Goal: Navigation & Orientation: Find specific page/section

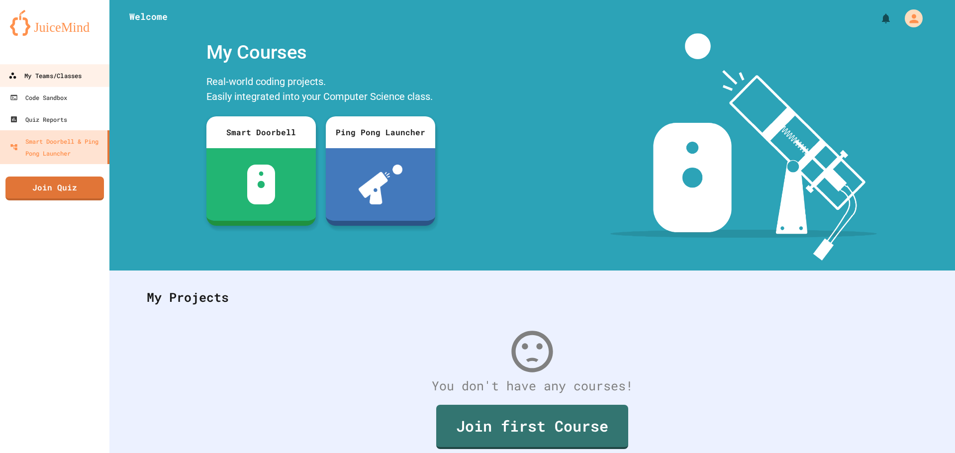
click at [58, 79] on div "My Teams/Classes" at bounding box center [44, 76] width 73 height 12
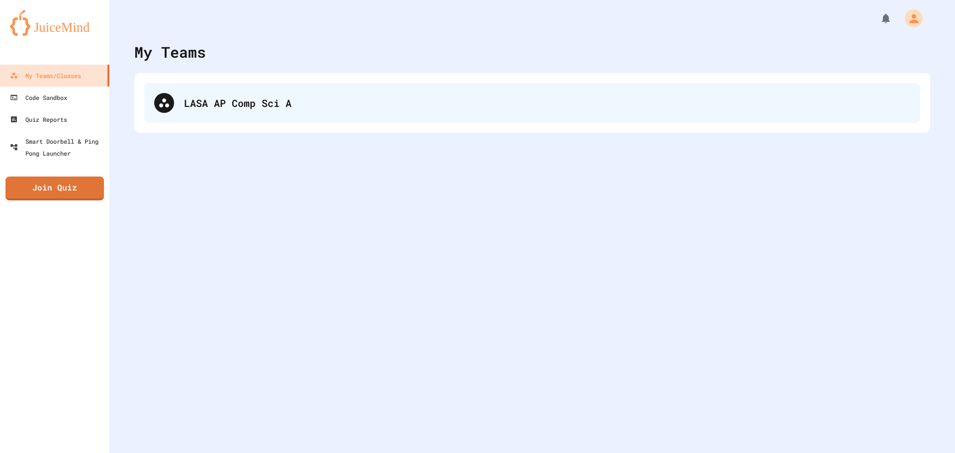
click at [168, 102] on icon at bounding box center [164, 103] width 12 height 12
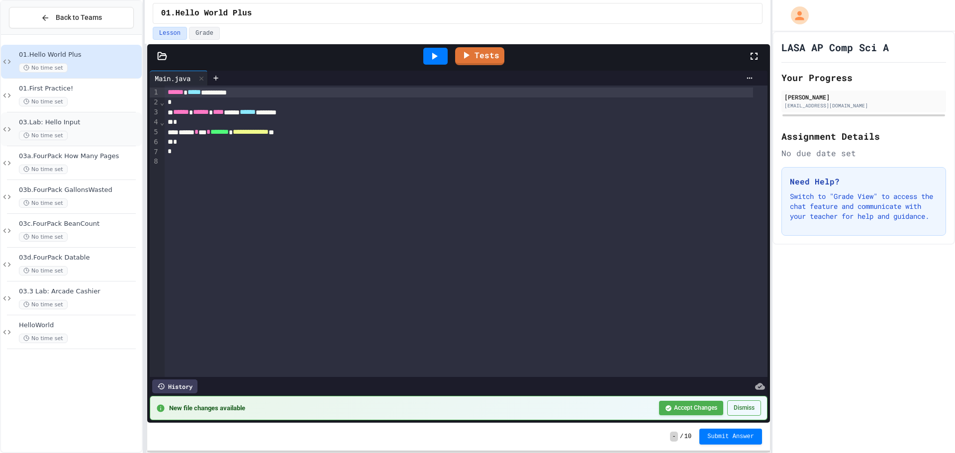
click at [94, 120] on span "03.Lab: Hello Input" at bounding box center [79, 122] width 121 height 8
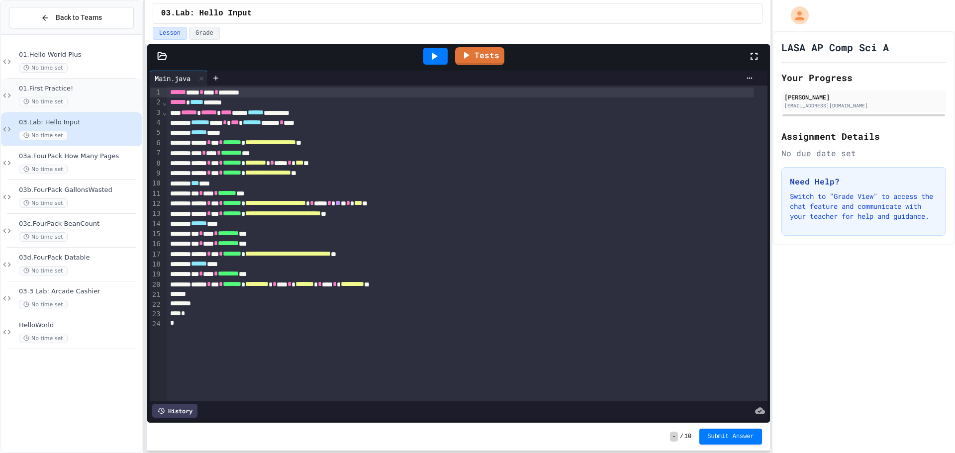
click at [102, 104] on div "No time set" at bounding box center [79, 101] width 121 height 9
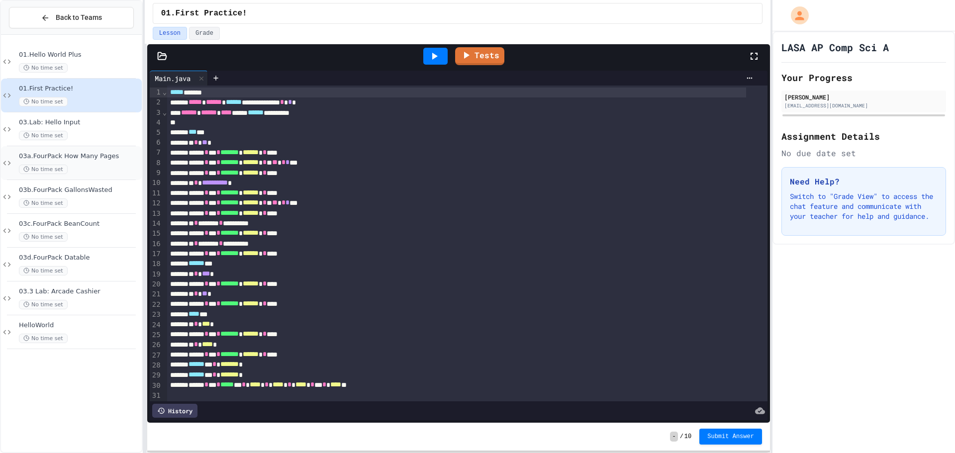
click at [84, 170] on div "No time set" at bounding box center [79, 169] width 121 height 9
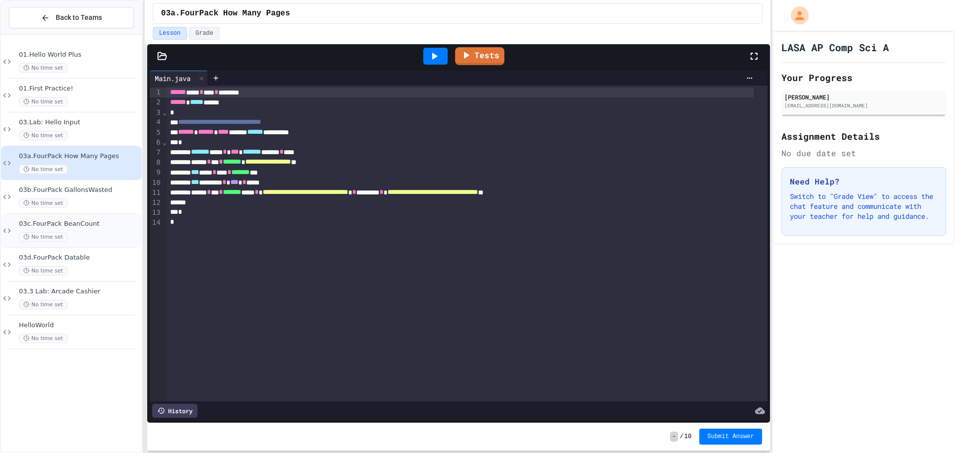
click at [88, 218] on div "03c.FourPack BeanCount No time set" at bounding box center [71, 231] width 141 height 34
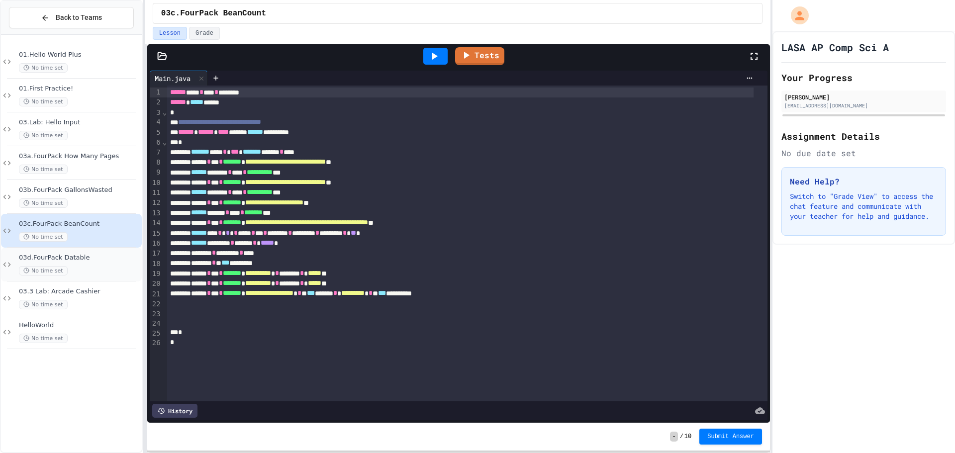
click at [90, 264] on div "03d.FourPack Datable No time set" at bounding box center [79, 265] width 121 height 22
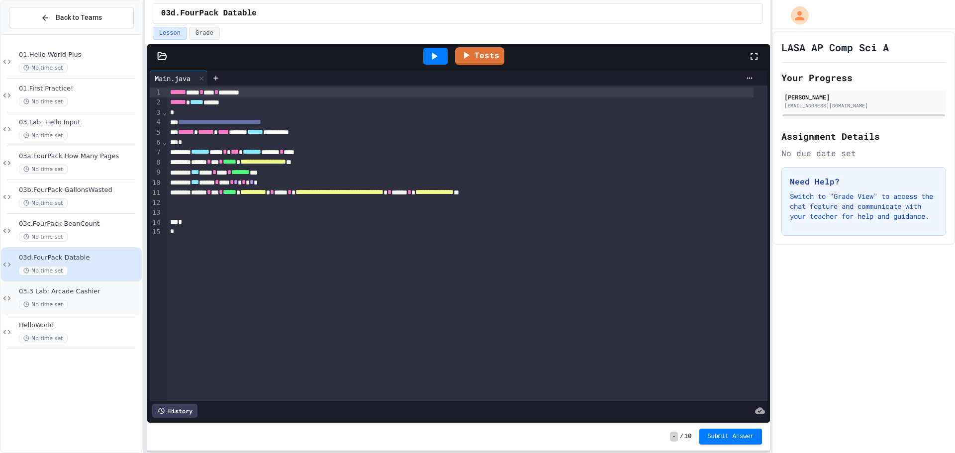
click at [81, 298] on div "03.3 Lab: Arcade Cashier No time set" at bounding box center [79, 299] width 121 height 22
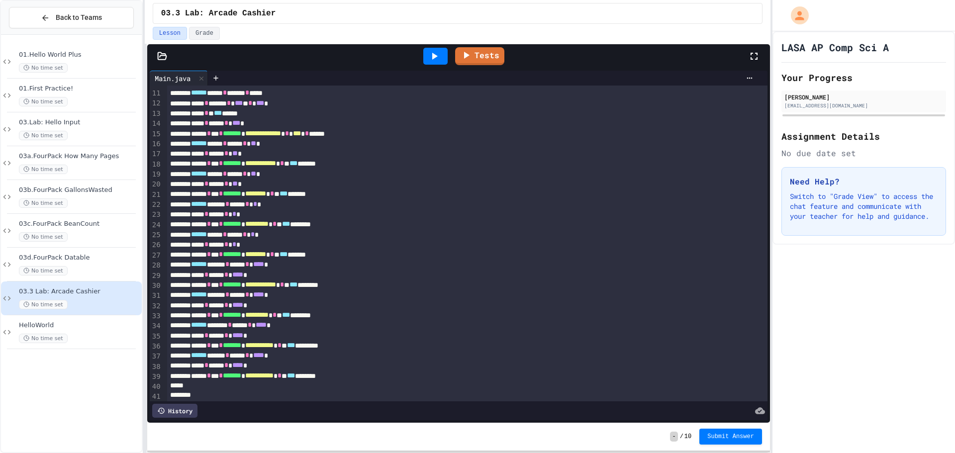
scroll to position [136, 0]
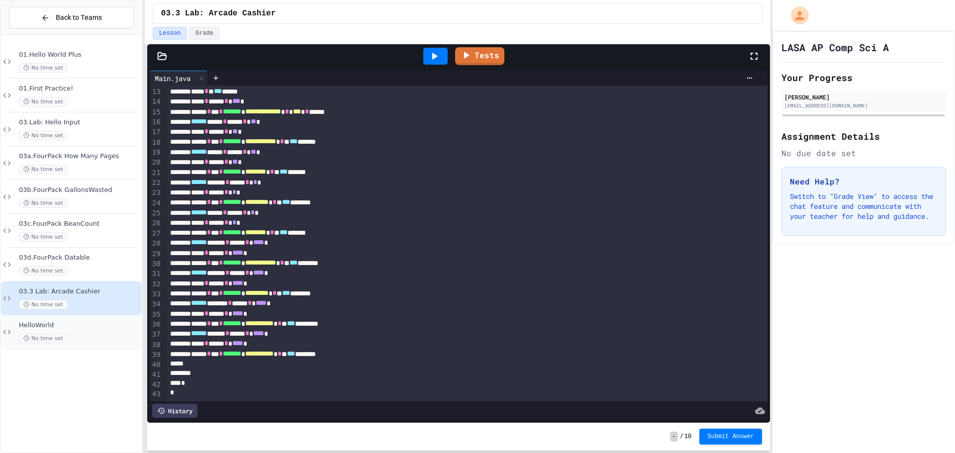
click at [98, 345] on div "HelloWorld No time set" at bounding box center [71, 332] width 141 height 34
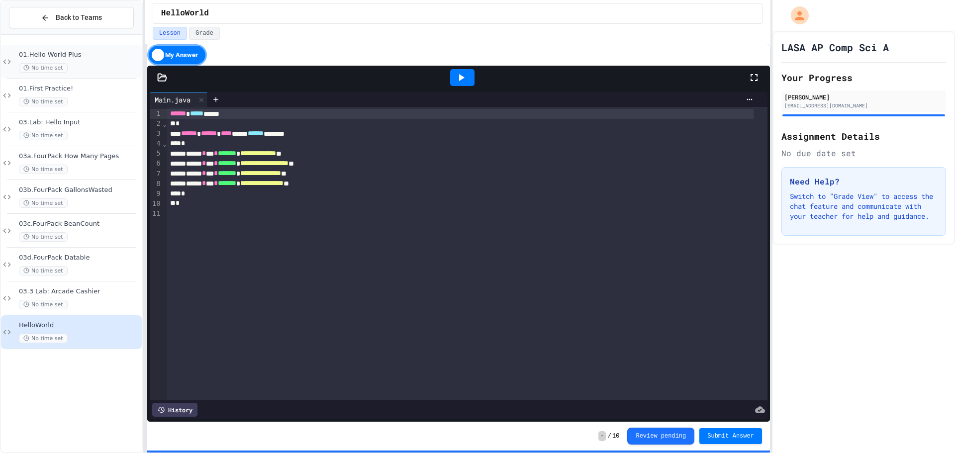
click at [89, 58] on span "01.Hello World Plus" at bounding box center [79, 55] width 121 height 8
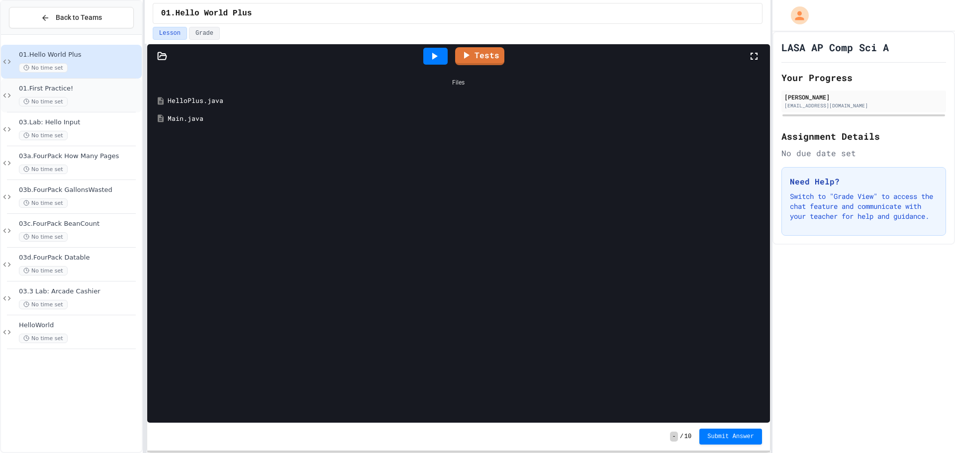
click at [89, 101] on div "No time set" at bounding box center [79, 101] width 121 height 9
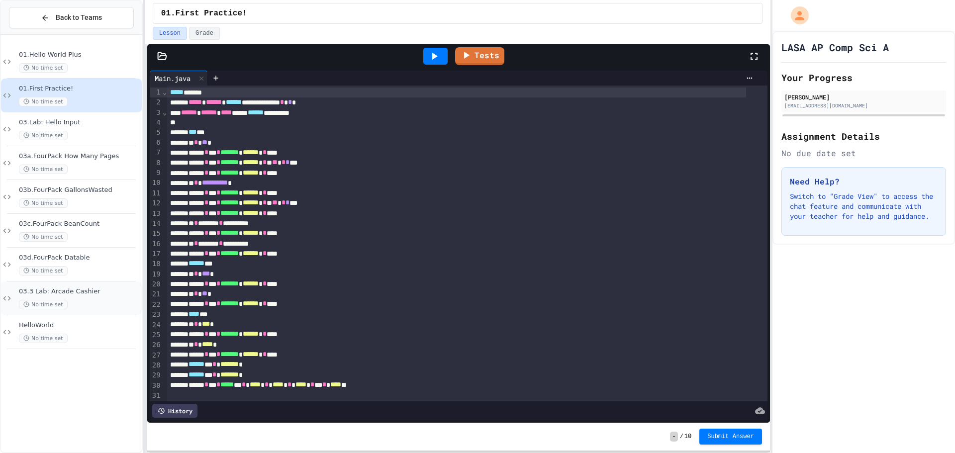
click at [94, 294] on span "03.3 Lab: Arcade Cashier" at bounding box center [79, 292] width 121 height 8
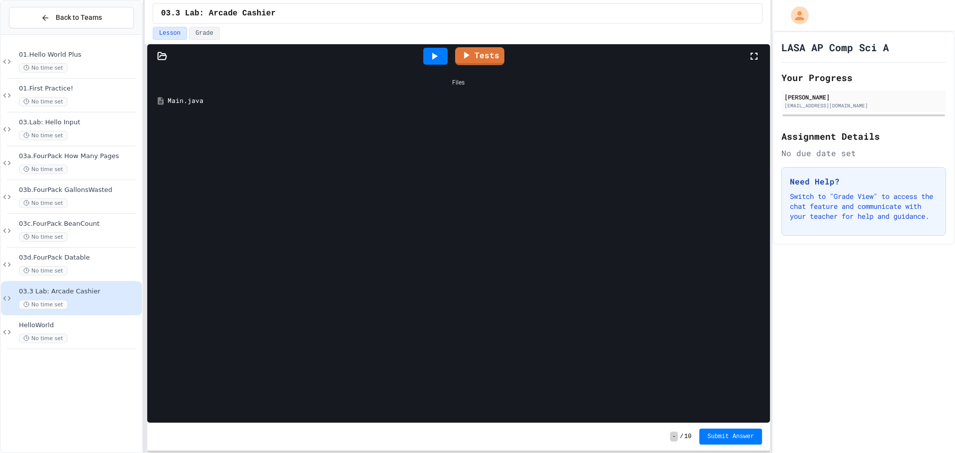
click at [192, 103] on div "Main.java" at bounding box center [466, 101] width 597 height 10
